Goal: Information Seeking & Learning: Learn about a topic

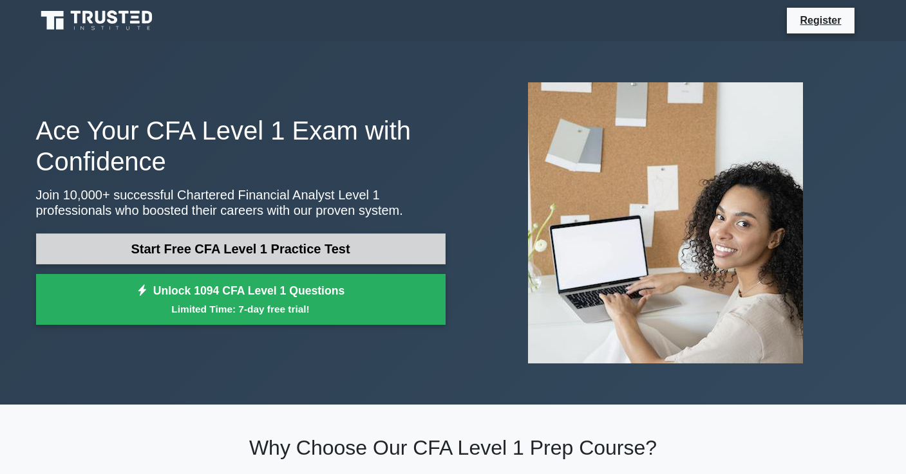
click at [298, 245] on link "Start Free CFA Level 1 Practice Test" at bounding box center [240, 249] width 409 height 31
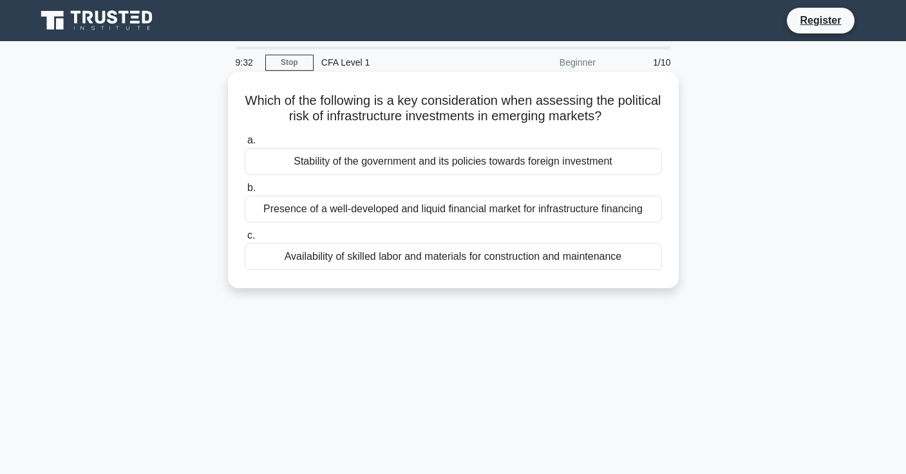
click at [417, 171] on div "Stability of the government and its policies towards foreign investment" at bounding box center [453, 161] width 417 height 27
click at [245, 145] on input "a. Stability of the government and its policies towards foreign investment" at bounding box center [245, 140] width 0 height 8
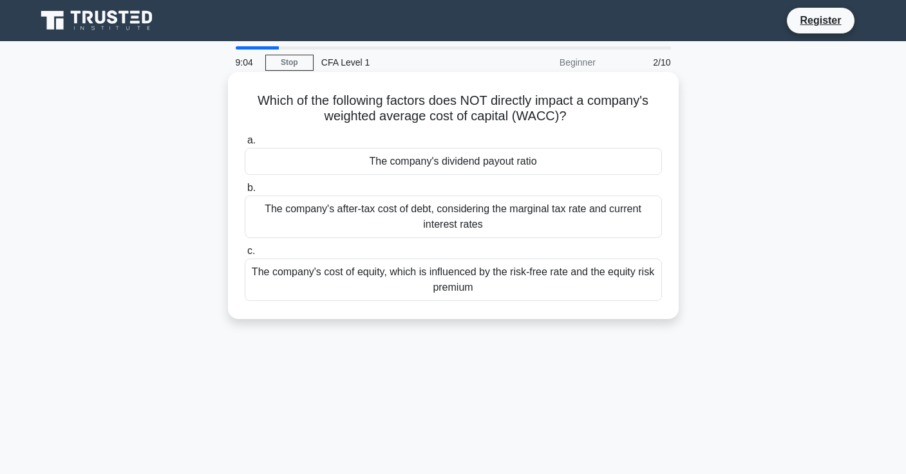
click at [453, 216] on div "The company's after-tax cost of debt, considering the marginal tax rate and cur…" at bounding box center [453, 217] width 417 height 42
click at [245, 192] on input "b. The company's after-tax cost of debt, considering the marginal tax rate and …" at bounding box center [245, 188] width 0 height 8
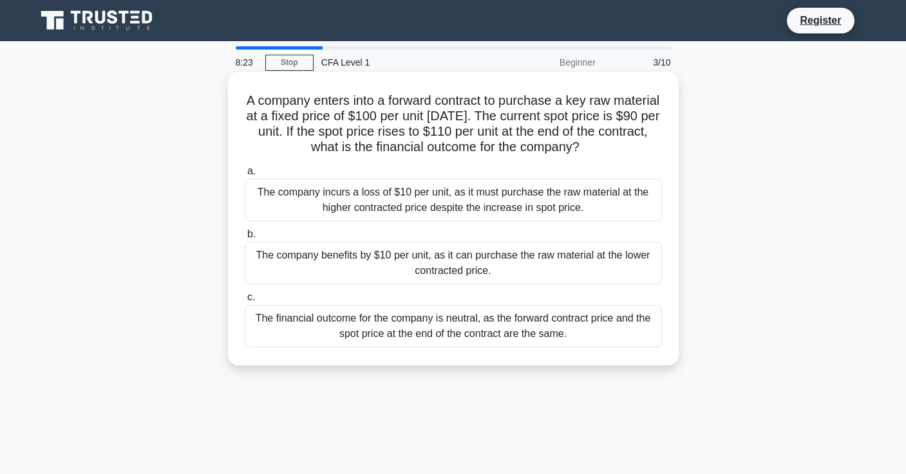
click at [498, 323] on div "The financial outcome for the company is neutral, as the forward contract price…" at bounding box center [453, 326] width 417 height 42
click at [245, 302] on input "c. The financial outcome for the company is neutral, as the forward contract pr…" at bounding box center [245, 298] width 0 height 8
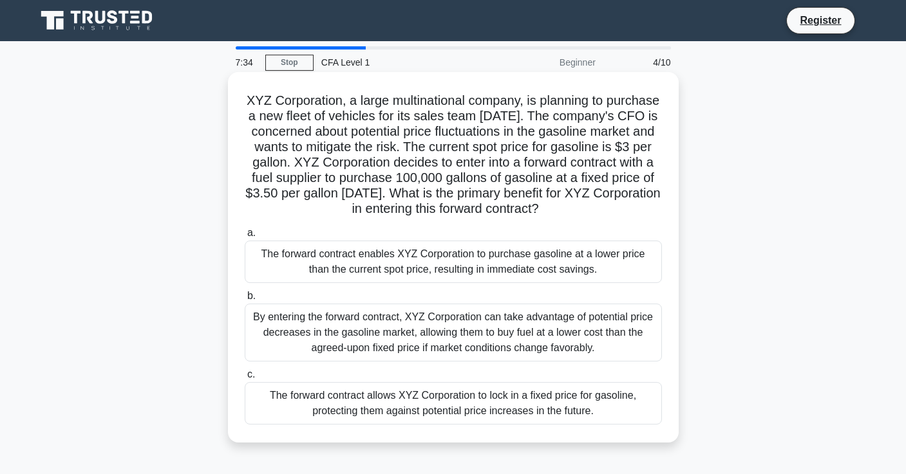
click at [519, 331] on div "By entering the forward contract, XYZ Corporation can take advantage of potenti…" at bounding box center [453, 333] width 417 height 58
click at [245, 301] on input "b. By entering the forward contract, XYZ Corporation can take advantage of pote…" at bounding box center [245, 296] width 0 height 8
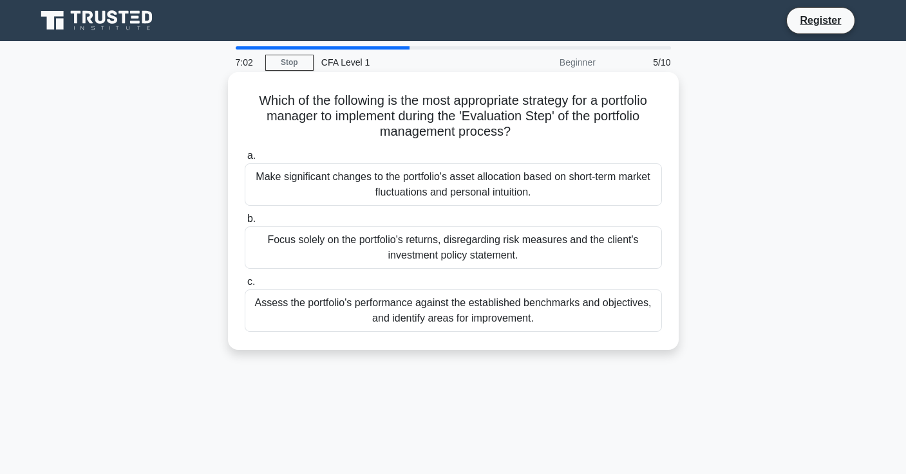
click at [468, 192] on div "Make significant changes to the portfolio's asset allocation based on short-ter…" at bounding box center [453, 184] width 417 height 42
click at [245, 160] on input "a. Make significant changes to the portfolio's asset allocation based on short-…" at bounding box center [245, 156] width 0 height 8
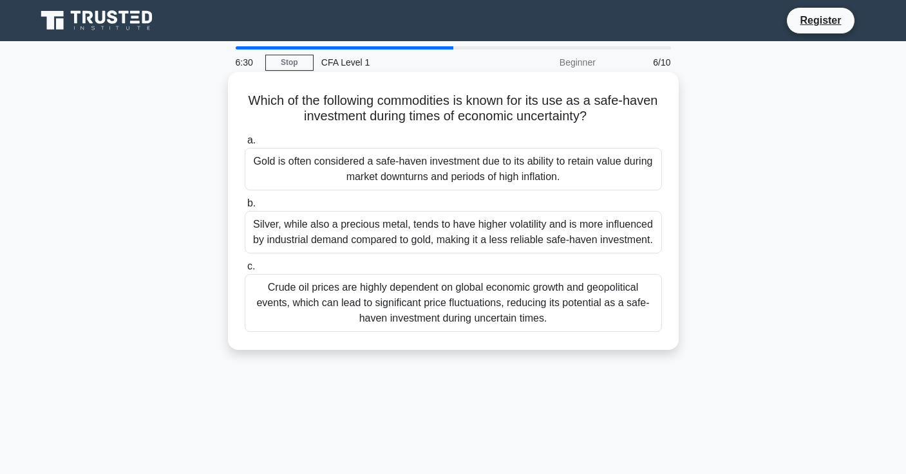
click at [396, 309] on div "Crude oil prices are highly dependent on global economic growth and geopolitica…" at bounding box center [453, 303] width 417 height 58
click at [245, 271] on input "c. Crude oil prices are highly dependent on global economic growth and geopolit…" at bounding box center [245, 267] width 0 height 8
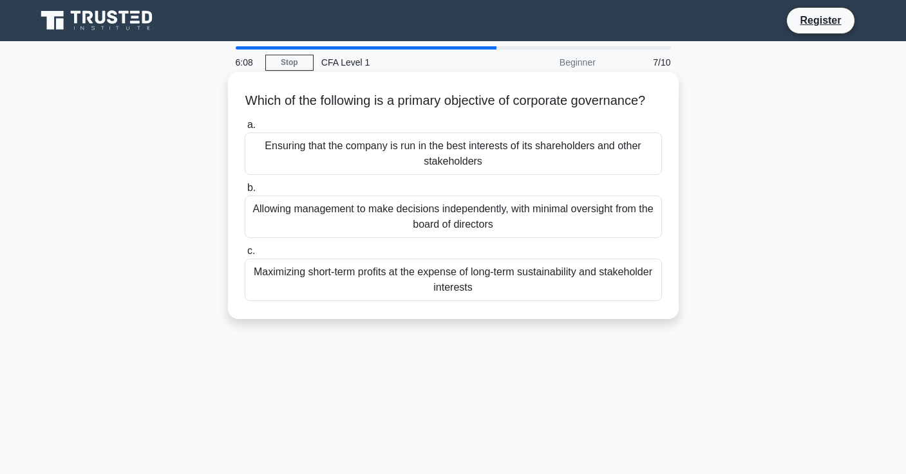
click at [368, 175] on div "Ensuring that the company is run in the best interests of its shareholders and …" at bounding box center [453, 154] width 417 height 42
click at [245, 129] on input "a. Ensuring that the company is run in the best interests of its shareholders a…" at bounding box center [245, 125] width 0 height 8
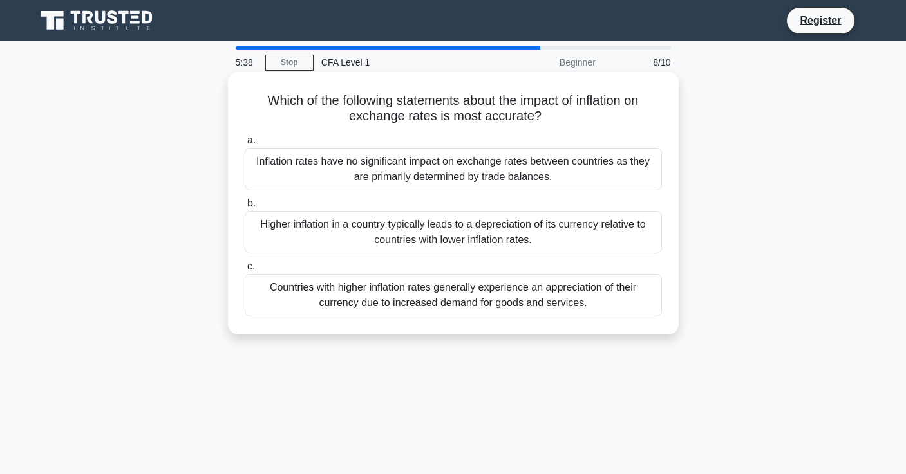
click at [350, 231] on div "Higher inflation in a country typically leads to a depreciation of its currency…" at bounding box center [453, 232] width 417 height 42
click at [245, 208] on input "b. Higher inflation in a country typically leads to a depreciation of its curre…" at bounding box center [245, 204] width 0 height 8
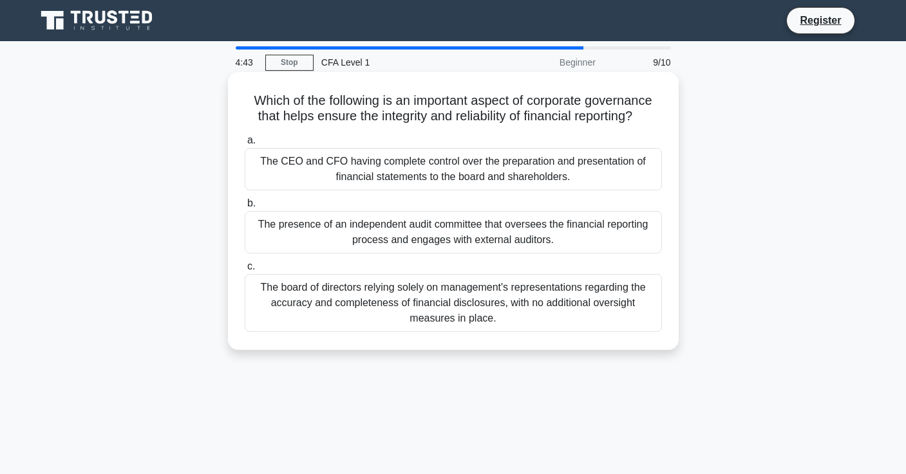
click at [367, 243] on div "The presence of an independent audit committee that oversees the financial repo…" at bounding box center [453, 232] width 417 height 42
click at [245, 208] on input "b. The presence of an independent audit committee that oversees the financial r…" at bounding box center [245, 204] width 0 height 8
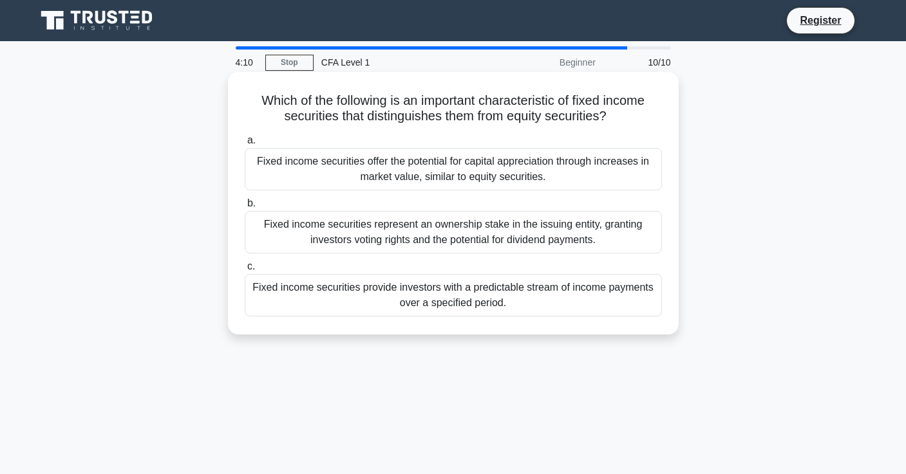
click at [550, 304] on div "Fixed income securities provide investors with a predictable stream of income p…" at bounding box center [453, 295] width 417 height 42
click at [245, 271] on input "c. Fixed income securities provide investors with a predictable stream of incom…" at bounding box center [245, 267] width 0 height 8
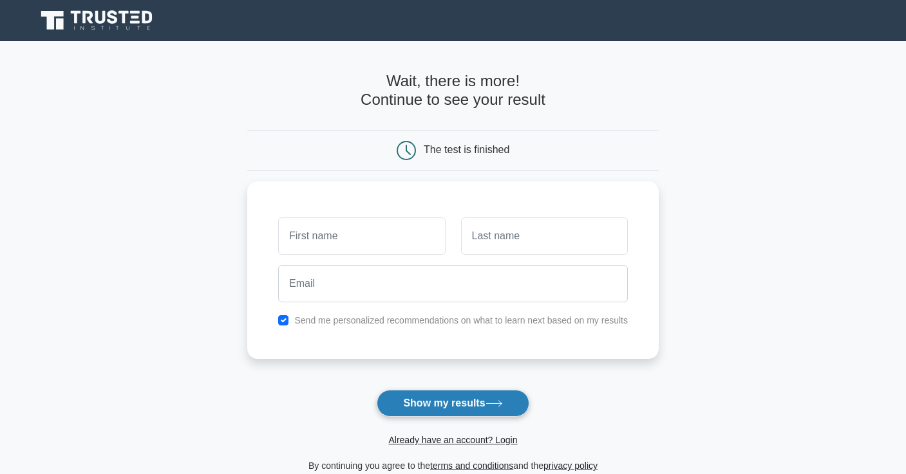
click at [454, 405] on button "Show my results" at bounding box center [453, 403] width 152 height 27
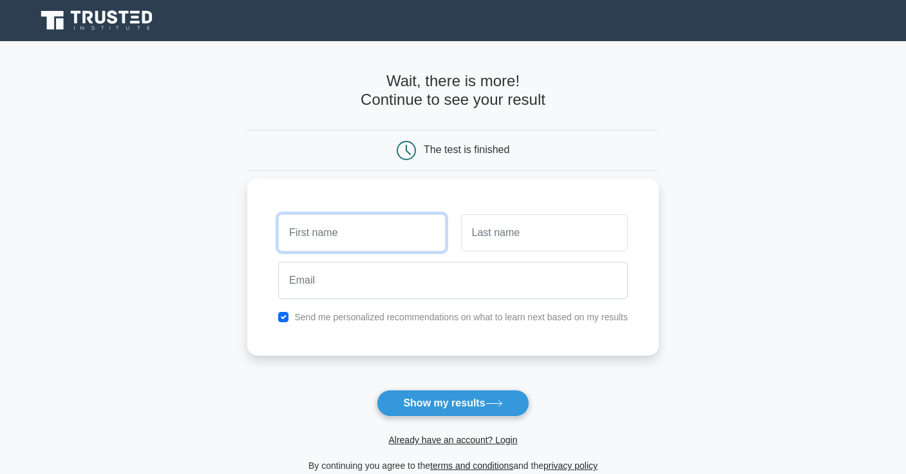
click at [376, 240] on input "text" at bounding box center [361, 232] width 167 height 37
